Goal: Task Accomplishment & Management: Use online tool/utility

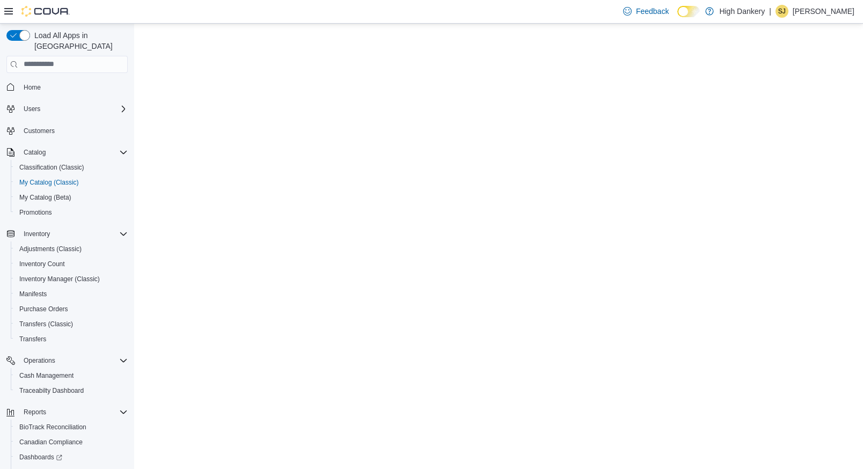
select select "**********"
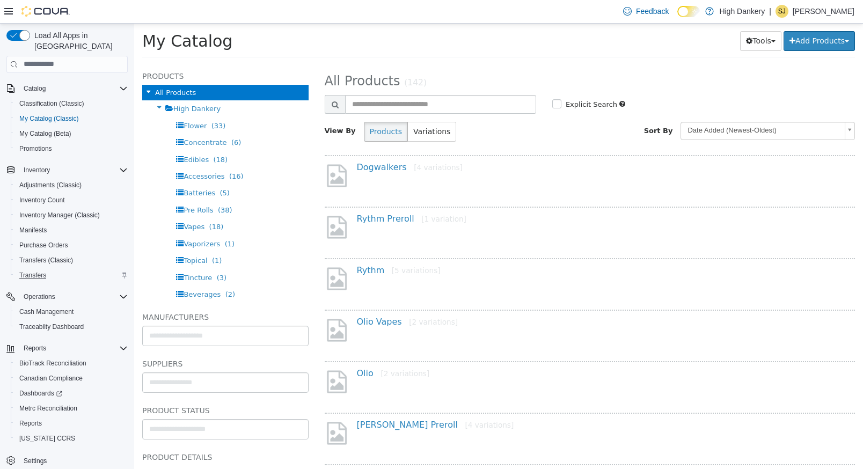
scroll to position [66, 0]
click at [61, 305] on span "Cash Management" at bounding box center [46, 309] width 54 height 9
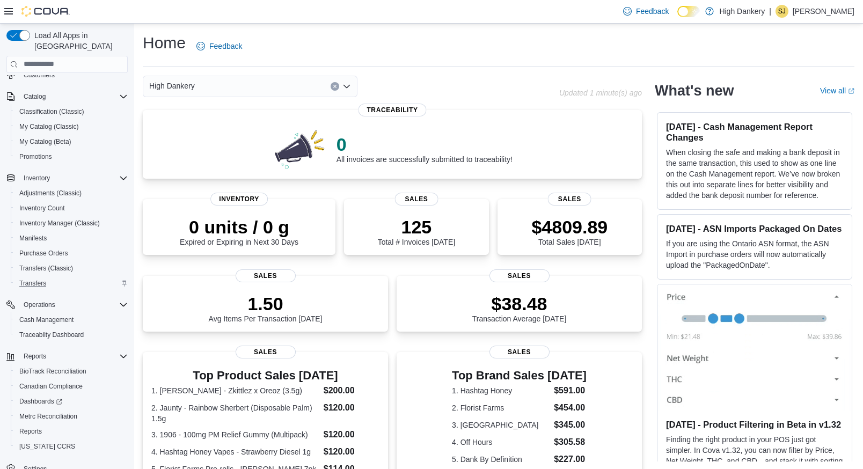
scroll to position [66, 0]
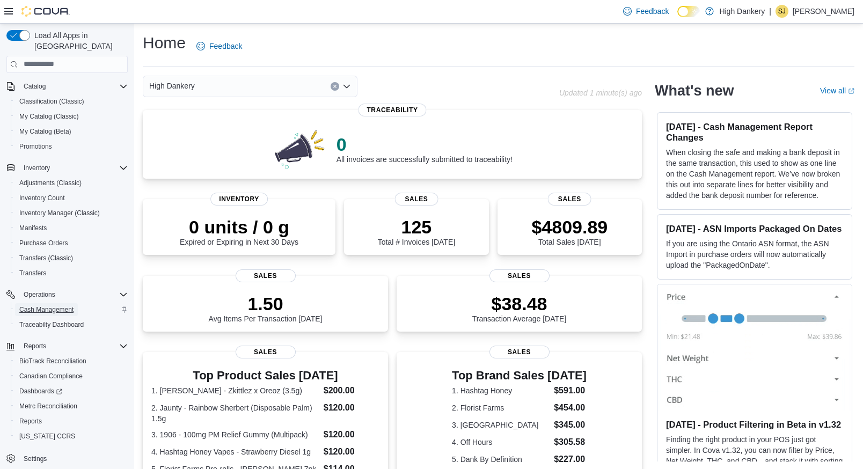
click at [54, 305] on span "Cash Management" at bounding box center [46, 309] width 54 height 9
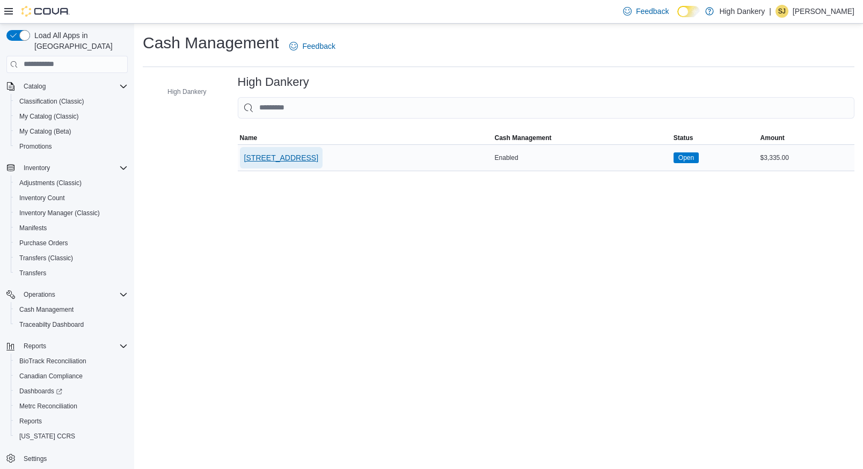
click at [267, 154] on span "7815 3rd Ave" at bounding box center [281, 157] width 74 height 11
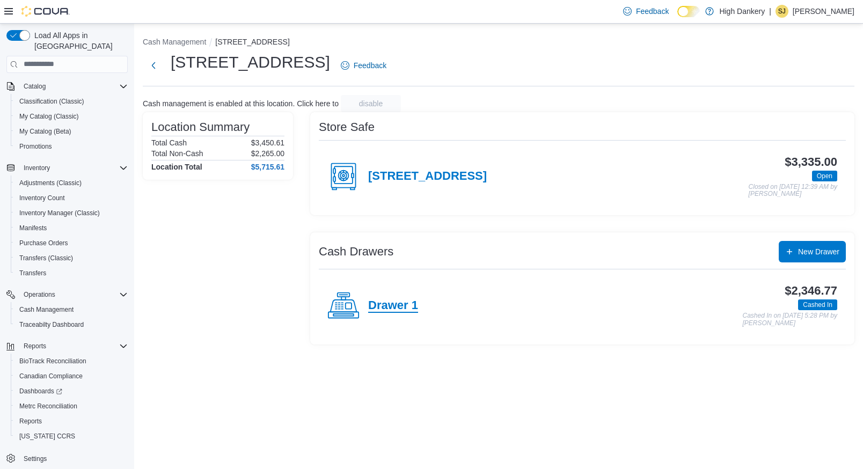
click at [399, 303] on h4 "Drawer 1" at bounding box center [393, 306] width 50 height 14
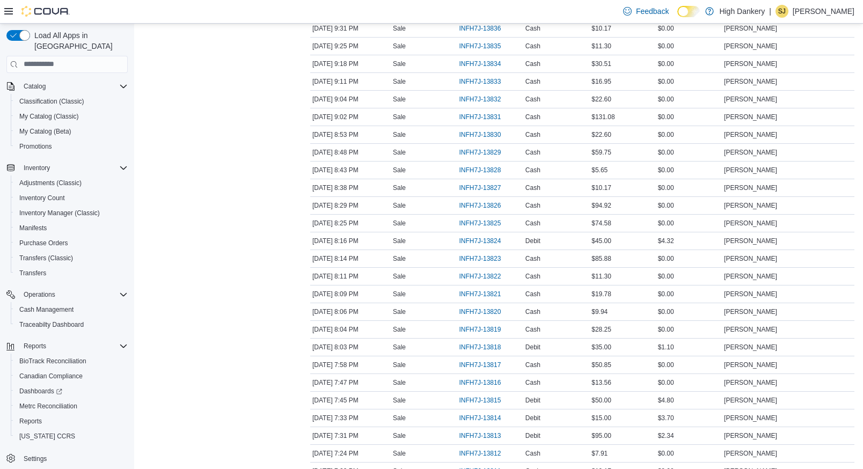
scroll to position [541, 0]
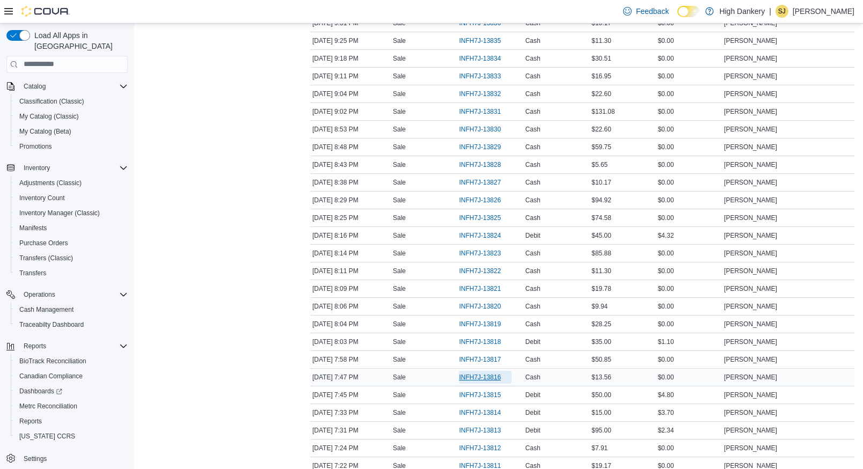
click at [481, 376] on span "INFH7J-13816" at bounding box center [480, 377] width 42 height 9
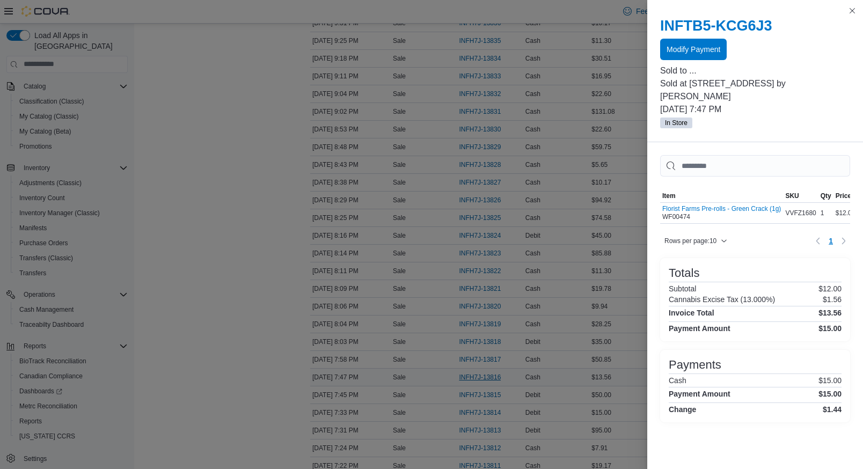
scroll to position [66, 0]
click at [696, 49] on span "Modify Payment" at bounding box center [693, 48] width 54 height 11
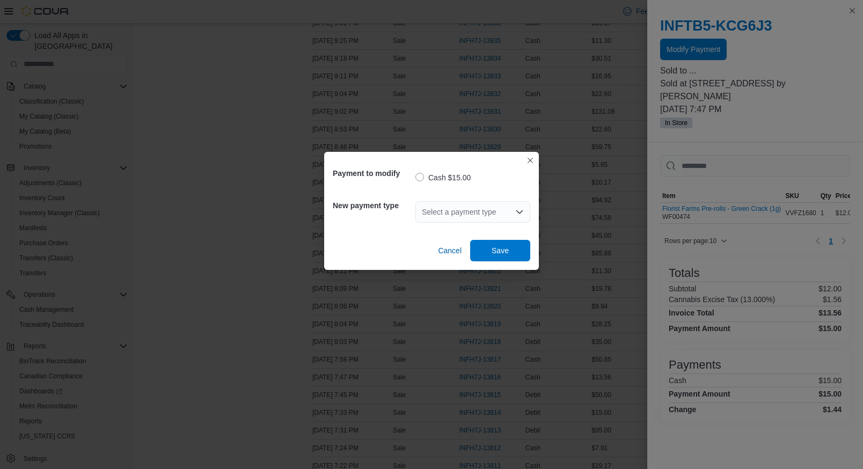
click at [497, 218] on div "Select a payment type" at bounding box center [472, 211] width 115 height 21
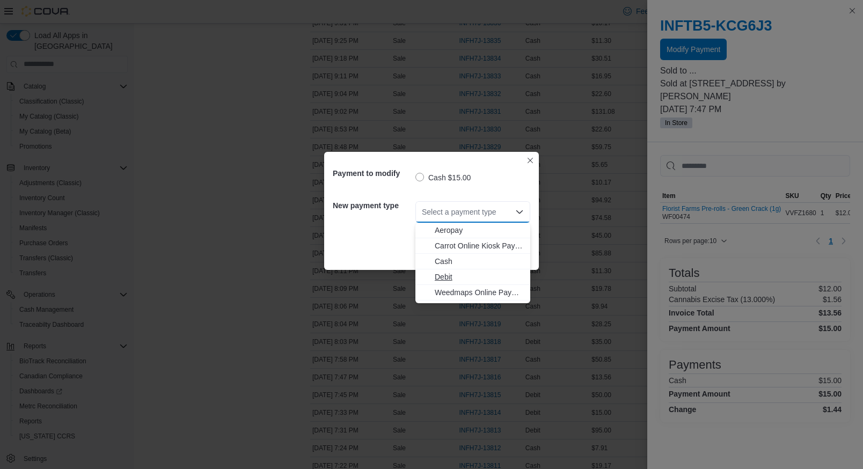
click at [456, 276] on span "Debit" at bounding box center [479, 277] width 89 height 11
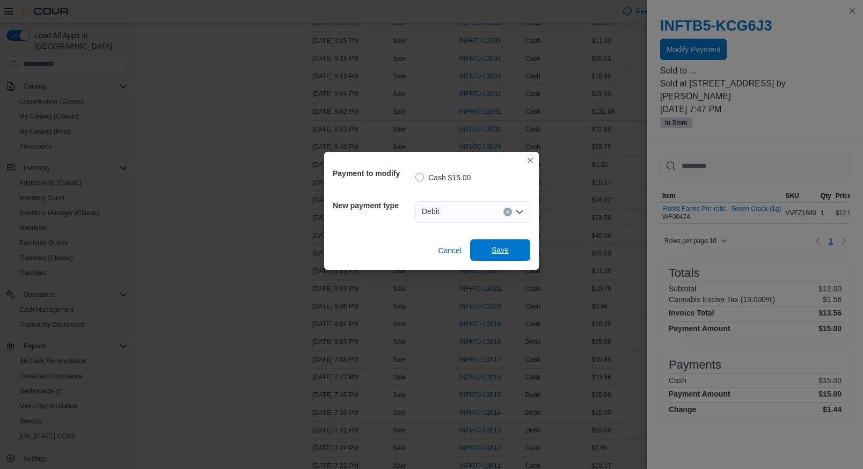
click at [503, 247] on span "Save" at bounding box center [500, 250] width 17 height 11
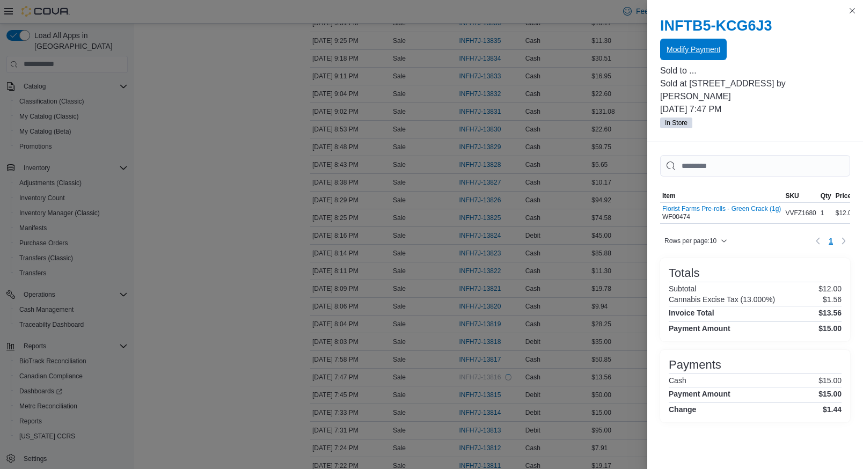
scroll to position [0, 0]
click at [660, 39] on button "Modify Payment" at bounding box center [693, 49] width 67 height 21
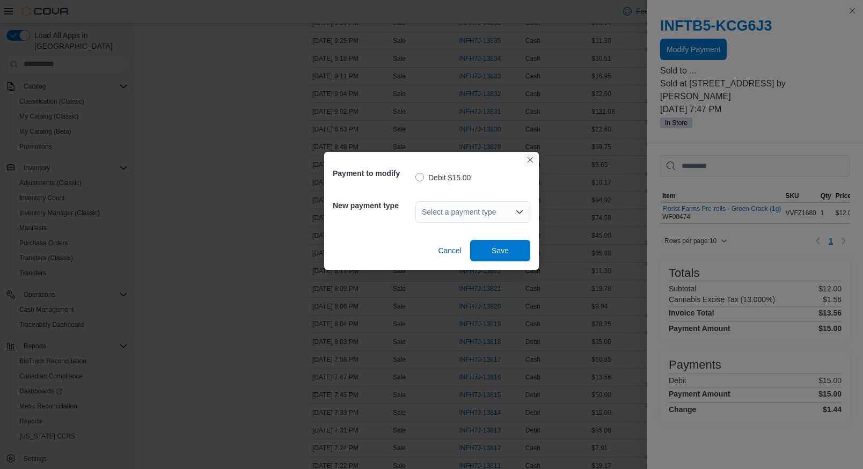
click at [533, 162] on button "Closes this modal window" at bounding box center [530, 159] width 13 height 13
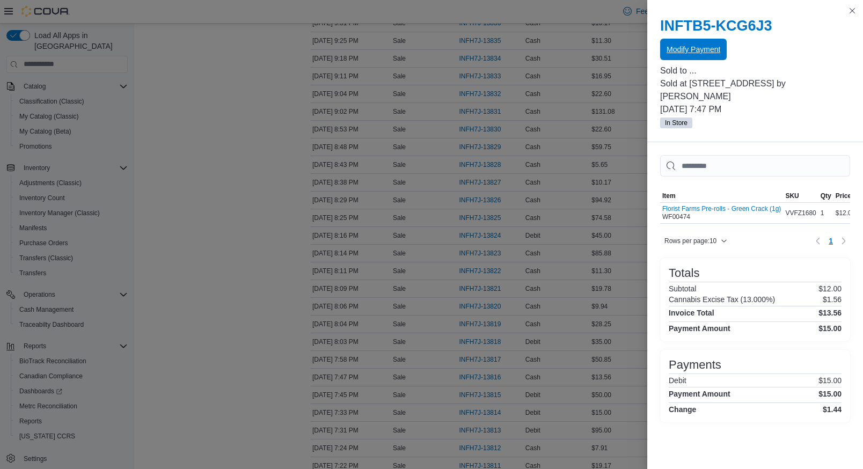
click at [660, 39] on button "Modify Payment" at bounding box center [693, 49] width 67 height 21
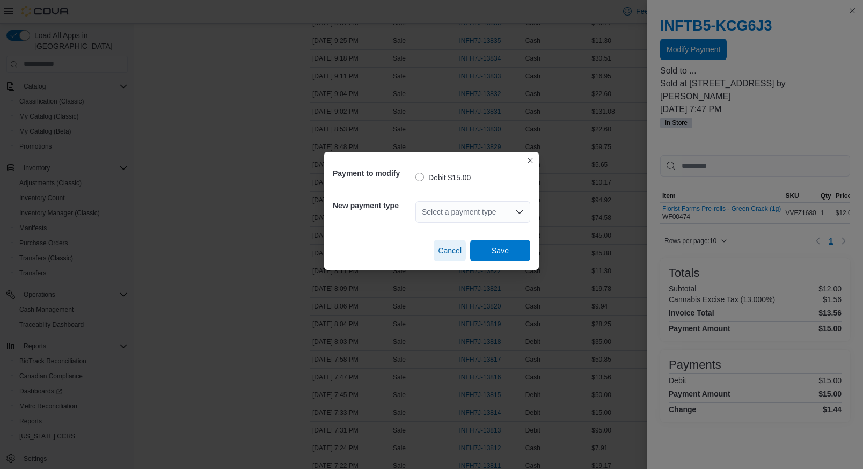
click at [452, 253] on span "Cancel" at bounding box center [450, 250] width 24 height 11
